Goal: Check status

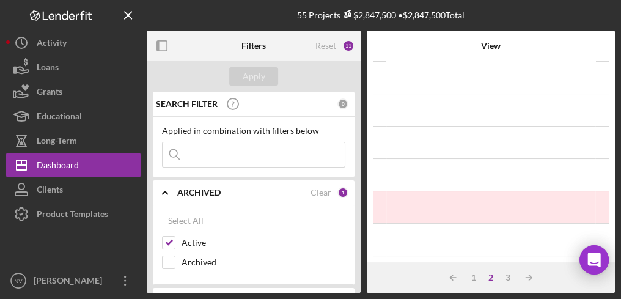
scroll to position [48, 0]
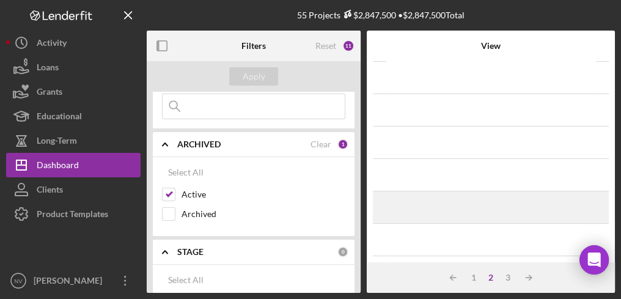
click at [495, 221] on td "[DATE] [PERSON_NAME] Icon/Navigate" at bounding box center [490, 207] width 209 height 32
